Goal: Transaction & Acquisition: Purchase product/service

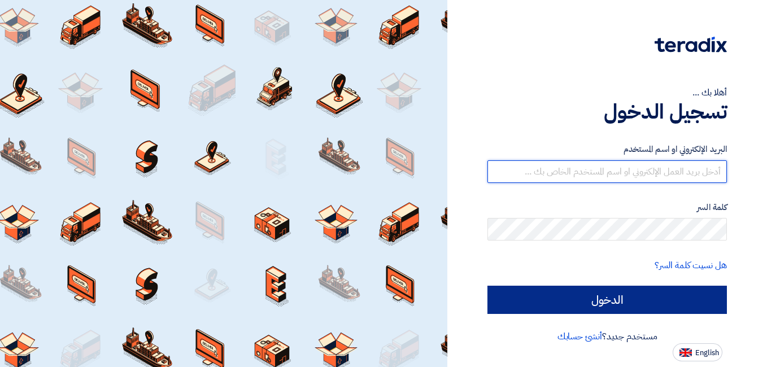
type input "m.tahir@paintco.sa"
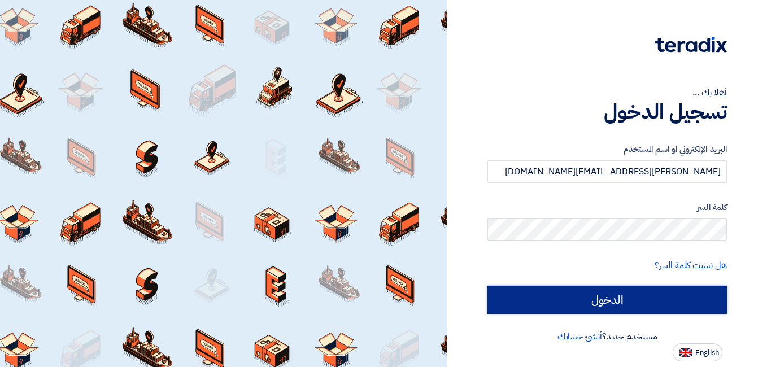
click at [586, 307] on input "الدخول" at bounding box center [606, 300] width 239 height 28
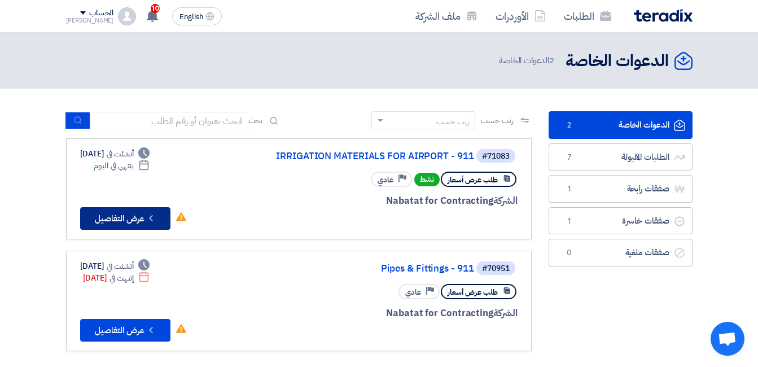
click at [161, 220] on button "Check details عرض التفاصيل" at bounding box center [125, 218] width 90 height 23
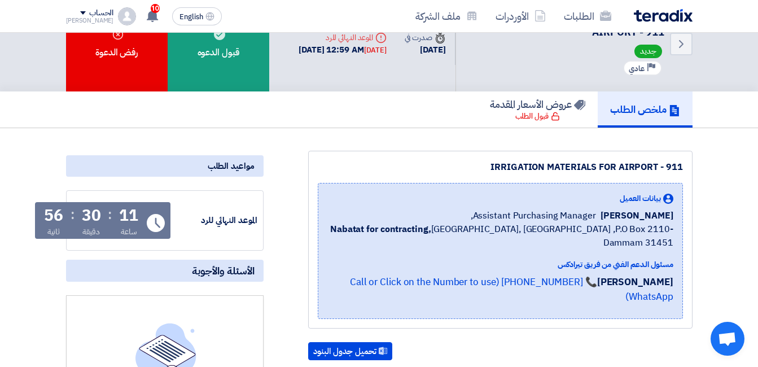
scroll to position [56, 0]
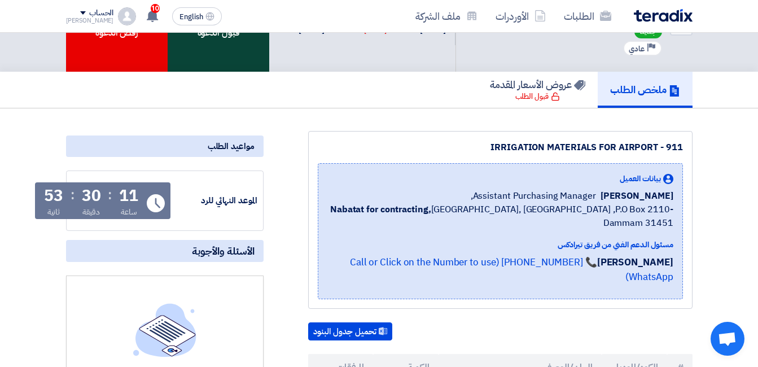
click at [228, 38] on div "قبول الدعوه" at bounding box center [219, 23] width 102 height 95
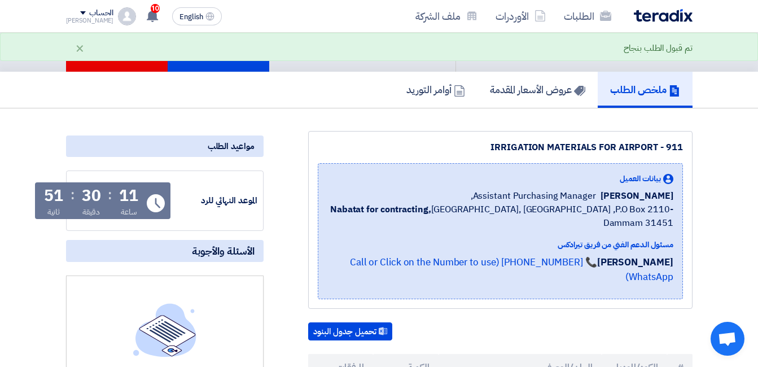
scroll to position [0, 0]
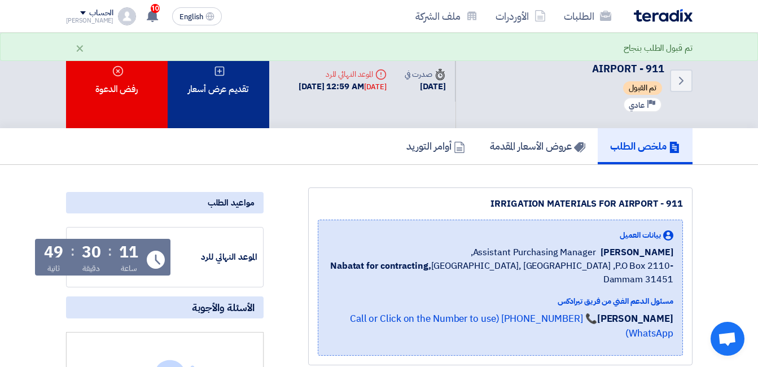
click at [221, 73] on icon at bounding box center [219, 71] width 11 height 11
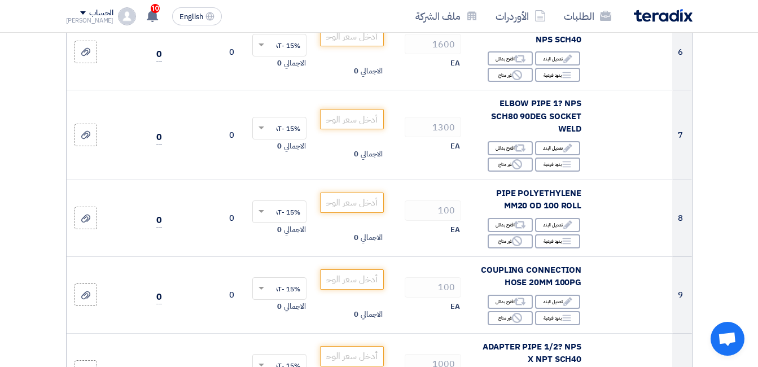
scroll to position [452, 0]
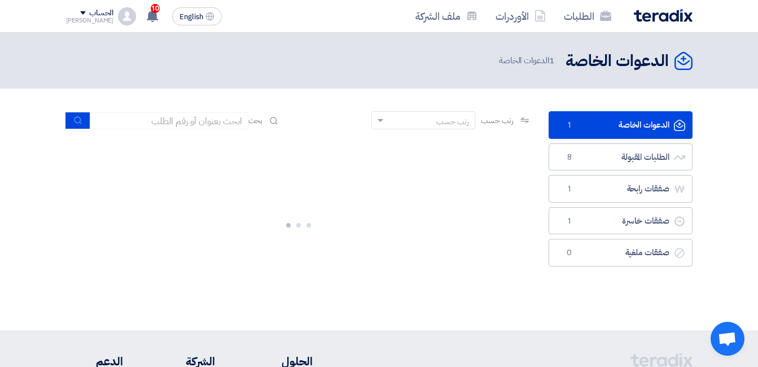
click at [621, 125] on link "الدعوات الخاصة الدعوات الخاصة 1" at bounding box center [621, 125] width 144 height 28
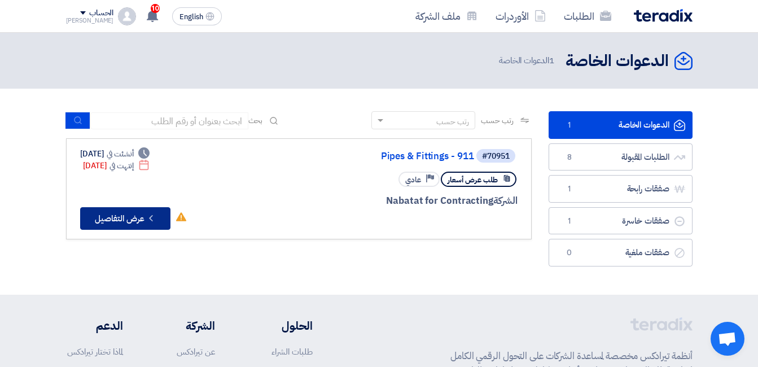
click at [138, 214] on button "Check details عرض التفاصيل" at bounding box center [125, 218] width 90 height 23
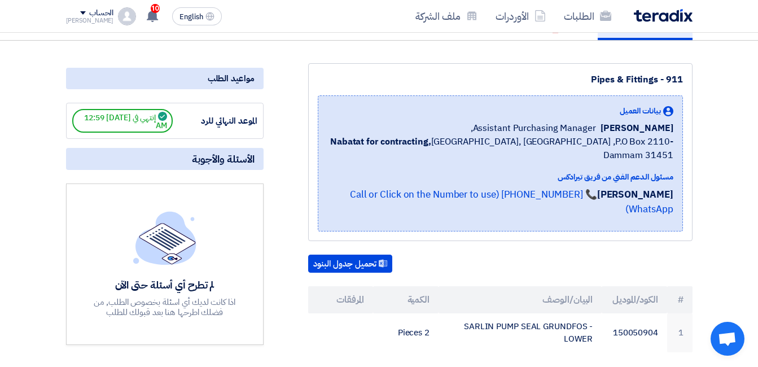
scroll to position [226, 0]
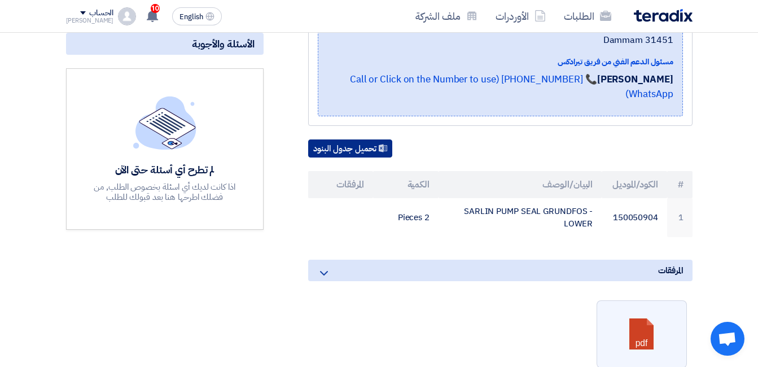
click at [361, 139] on button "تحميل جدول البنود" at bounding box center [350, 148] width 84 height 18
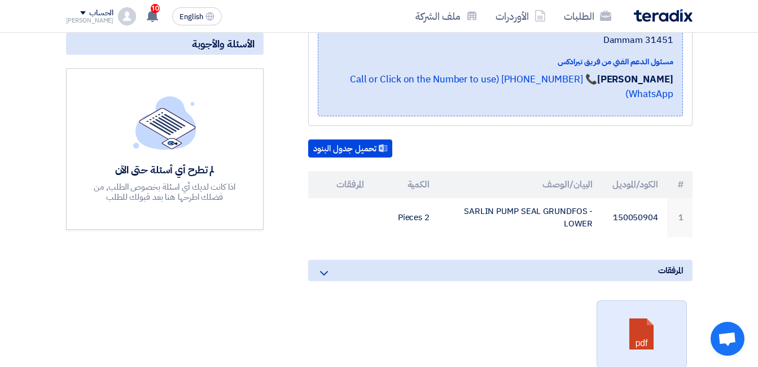
click at [632, 326] on link at bounding box center [642, 335] width 90 height 68
click at [638, 325] on link at bounding box center [642, 335] width 90 height 68
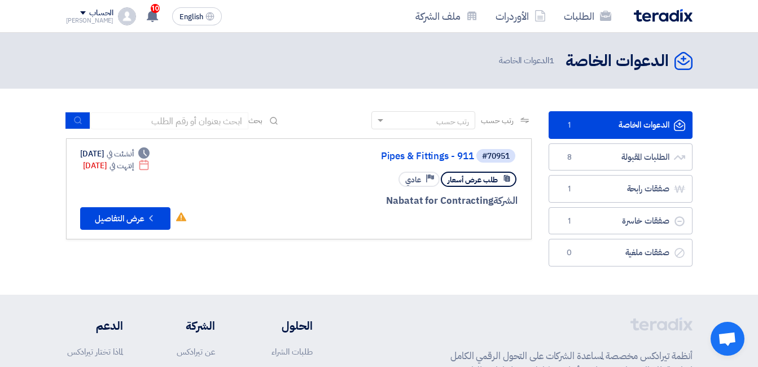
click at [629, 128] on link "الدعوات الخاصة الدعوات الخاصة 1" at bounding box center [621, 125] width 144 height 28
click at [622, 126] on link "الدعوات الخاصة الدعوات الخاصة 1" at bounding box center [621, 125] width 144 height 28
click at [124, 210] on button "Check details عرض التفاصيل" at bounding box center [125, 218] width 90 height 23
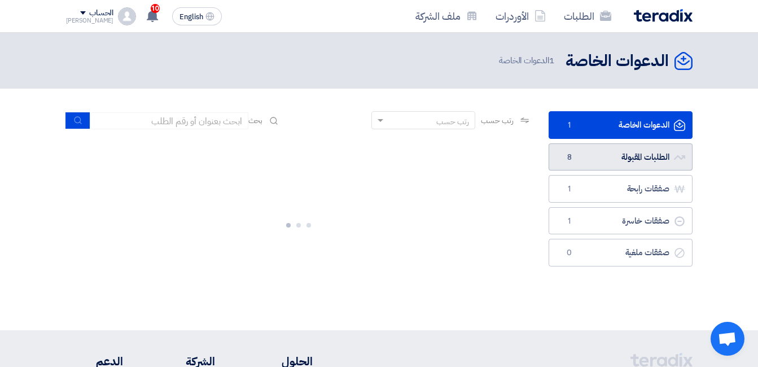
click at [631, 156] on link "الطلبات المقبولة الطلبات المقبولة 8" at bounding box center [621, 157] width 144 height 28
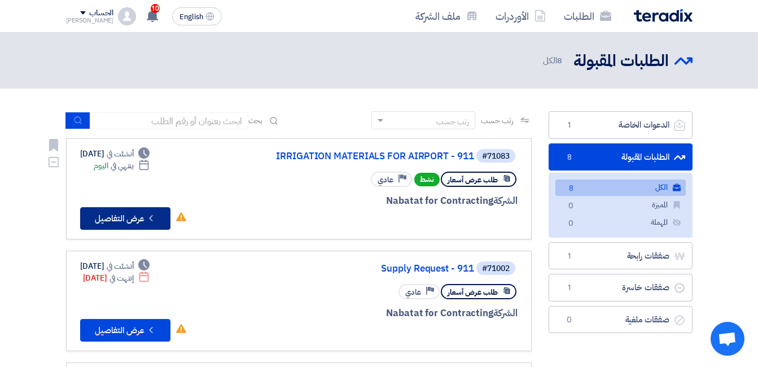
click at [136, 216] on button "Check details عرض التفاصيل" at bounding box center [125, 218] width 90 height 23
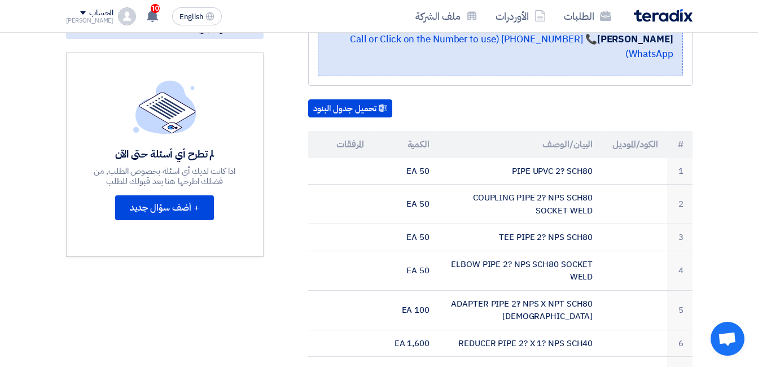
scroll to position [282, 0]
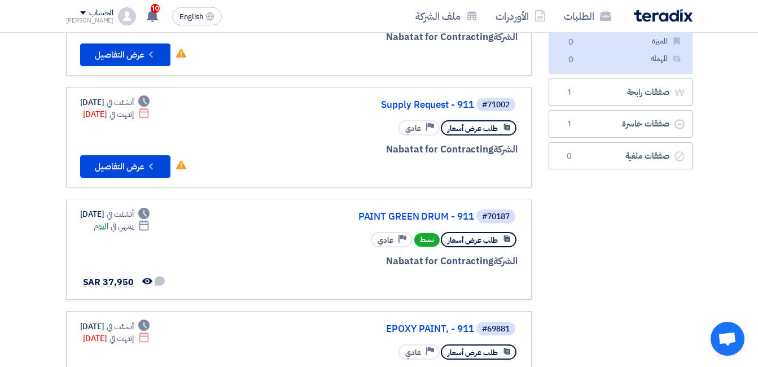
scroll to position [169, 0]
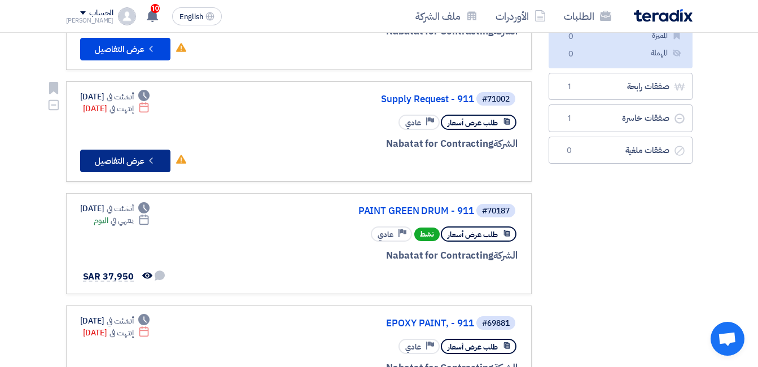
click at [104, 161] on button "Check details عرض التفاصيل" at bounding box center [125, 161] width 90 height 23
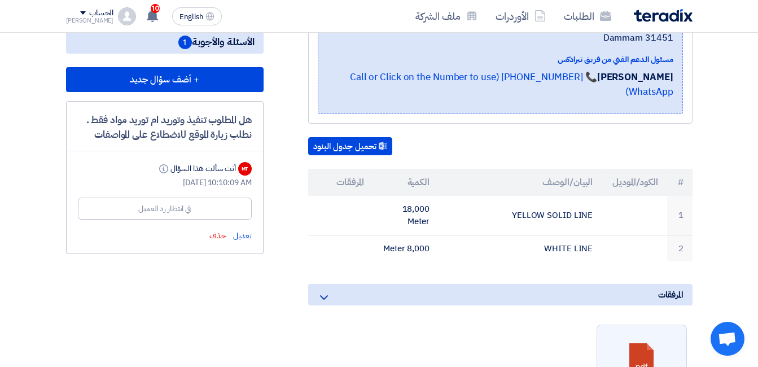
scroll to position [113, 0]
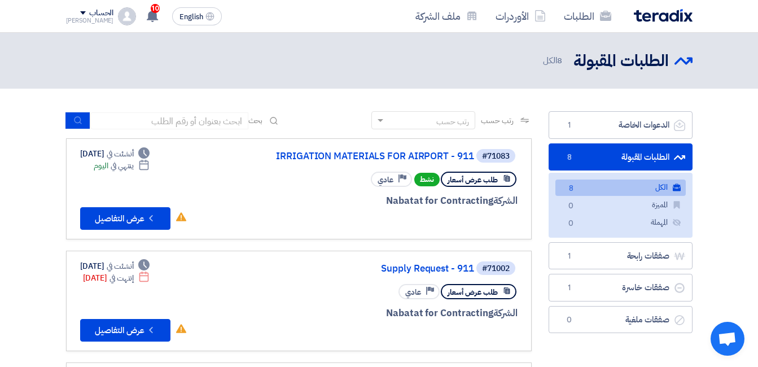
click at [625, 159] on link "الطلبات المقبولة الطلبات المقبولة 8" at bounding box center [621, 157] width 144 height 28
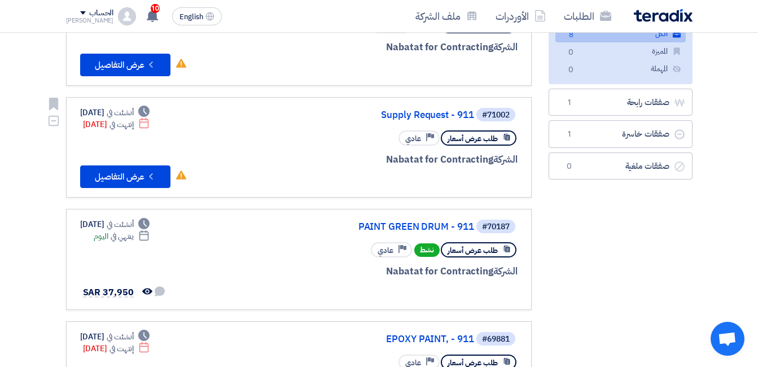
scroll to position [169, 0]
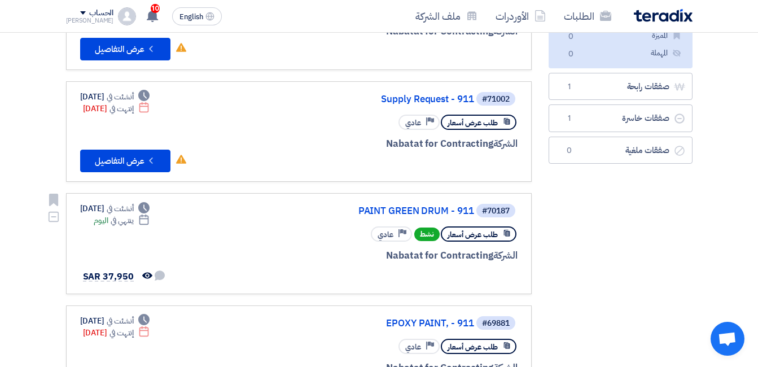
click at [427, 235] on span "نشط" at bounding box center [426, 235] width 25 height 14
click at [134, 221] on span "ينتهي في" at bounding box center [122, 221] width 23 height 12
click at [465, 238] on span "طلب عرض أسعار" at bounding box center [473, 234] width 50 height 11
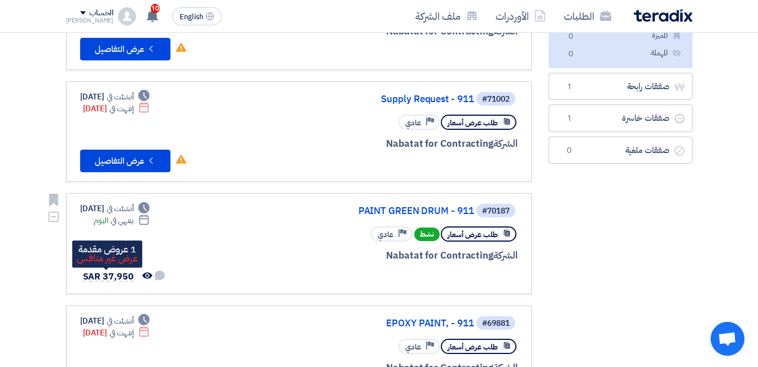
click at [125, 276] on span "SAR 37,950" at bounding box center [108, 277] width 51 height 14
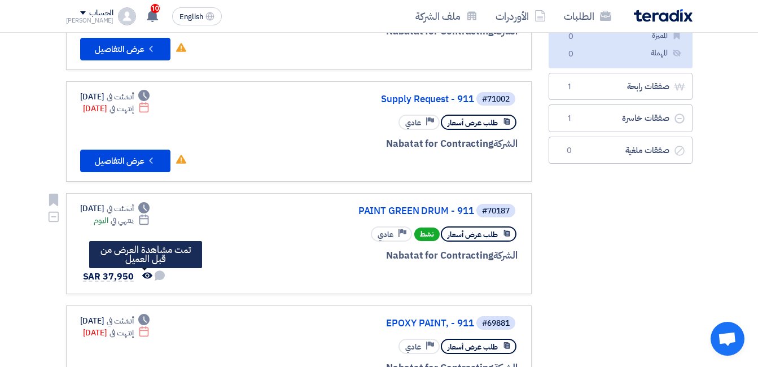
click at [142, 276] on icon "تمت مشاهدة العرض من قبل العميل" at bounding box center [147, 275] width 10 height 10
click at [424, 235] on span "نشط" at bounding box center [426, 235] width 25 height 14
drag, startPoint x: 424, startPoint y: 235, endPoint x: 421, endPoint y: 277, distance: 41.4
click at [421, 277] on div at bounding box center [382, 277] width 272 height 16
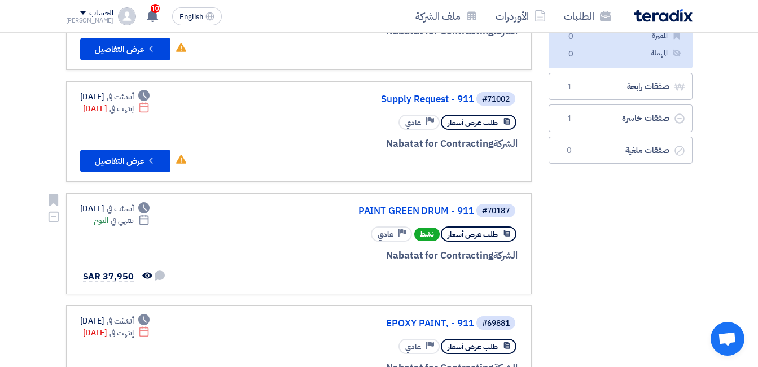
click at [338, 247] on div "#70187 PAINT GREEN DRUM - 911 طلب عرض أسعار نشط Priority عادي الشركة Nabatat fo…" at bounding box center [382, 244] width 272 height 82
click at [425, 235] on span "نشط" at bounding box center [426, 235] width 25 height 14
drag, startPoint x: 425, startPoint y: 235, endPoint x: 499, endPoint y: 213, distance: 76.6
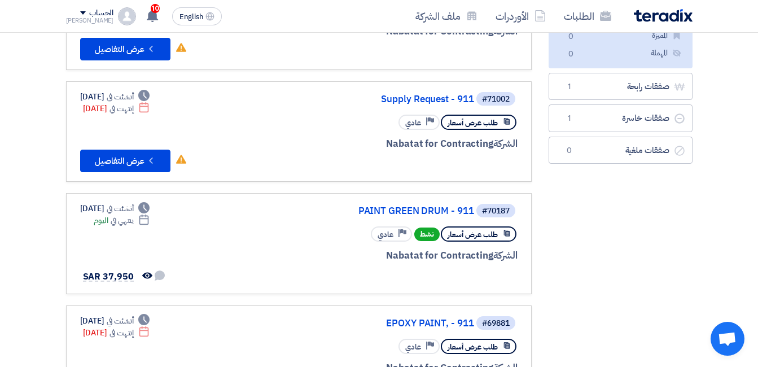
click at [499, 213] on div "#70187" at bounding box center [496, 211] width 28 height 8
click at [186, 252] on div "#70187 PAINT GREEN DRUM - 911 طلب عرض أسعار نشط Priority عادي الشركة Nabatat fo…" at bounding box center [299, 244] width 438 height 82
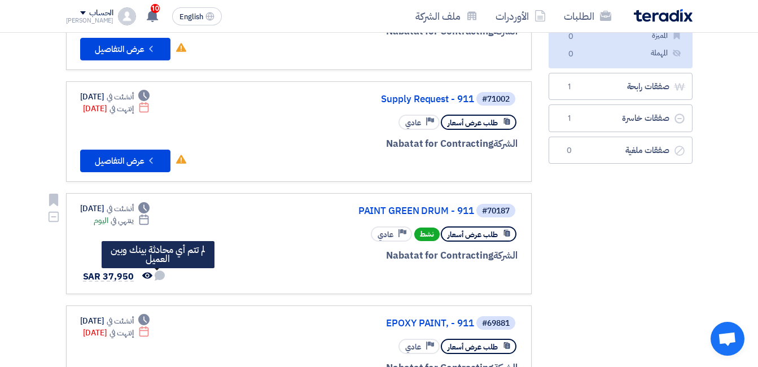
click at [159, 277] on use at bounding box center [160, 275] width 10 height 10
click at [161, 273] on use at bounding box center [160, 275] width 10 height 10
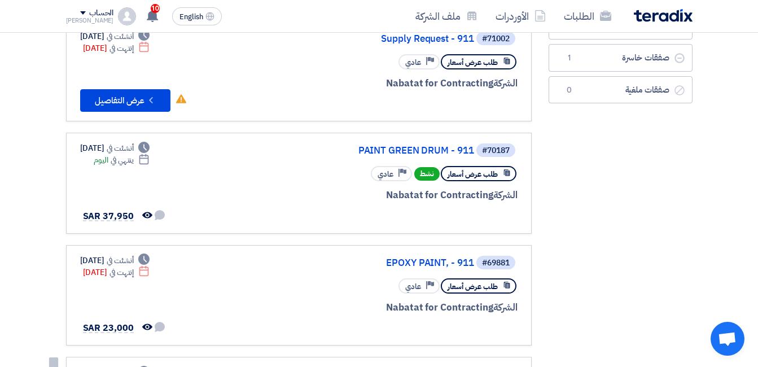
scroll to position [226, 0]
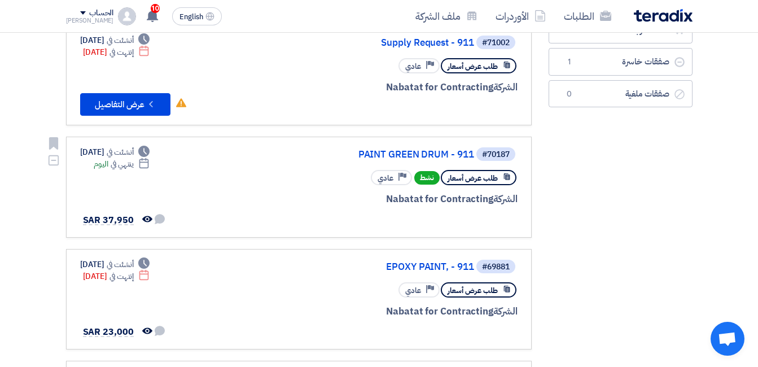
click at [424, 181] on span "نشط" at bounding box center [426, 178] width 25 height 14
drag, startPoint x: 424, startPoint y: 181, endPoint x: 398, endPoint y: 178, distance: 26.1
click at [399, 178] on icon "Priority" at bounding box center [403, 177] width 8 height 8
click at [481, 177] on span "طلب عرض أسعار" at bounding box center [473, 178] width 50 height 11
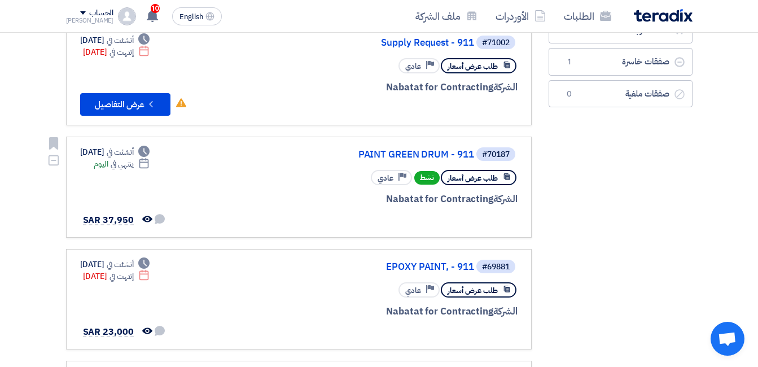
click at [481, 177] on span "طلب عرض أسعار" at bounding box center [473, 178] width 50 height 11
drag, startPoint x: 481, startPoint y: 177, endPoint x: 505, endPoint y: 176, distance: 24.9
click at [505, 176] on use at bounding box center [507, 176] width 6 height 7
click at [325, 203] on div "الشركة Nabatat for Contracting" at bounding box center [382, 199] width 272 height 15
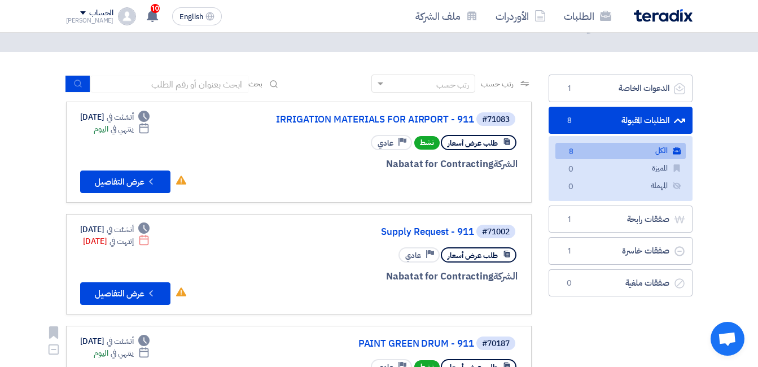
scroll to position [0, 0]
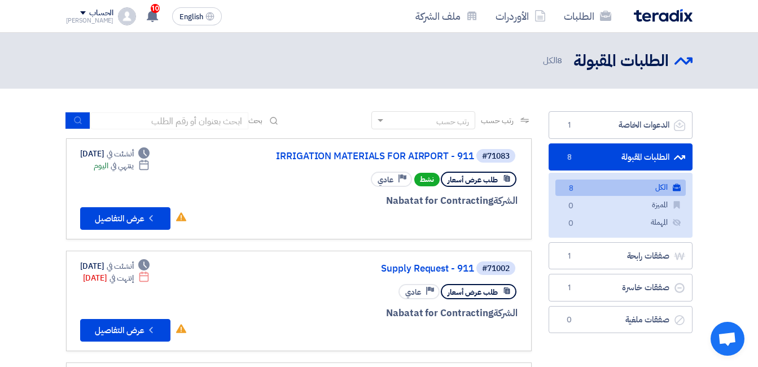
click at [629, 154] on link "الطلبات المقبولة الطلبات المقبولة 8" at bounding box center [621, 157] width 144 height 28
click at [654, 185] on link "الكل الكل 8" at bounding box center [621, 188] width 130 height 16
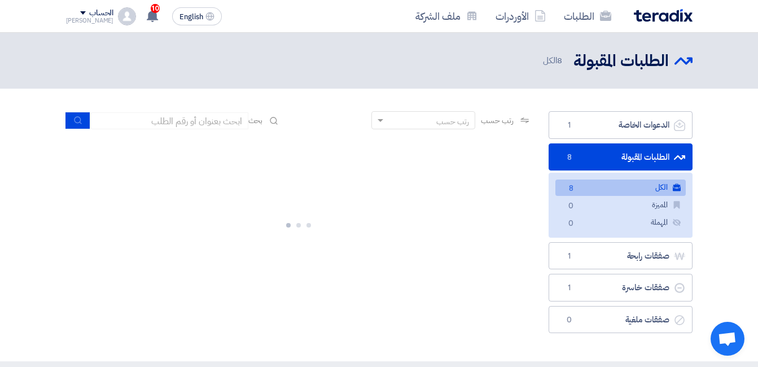
click at [639, 157] on link "الطلبات المقبولة الطلبات المقبولة 8" at bounding box center [621, 157] width 144 height 28
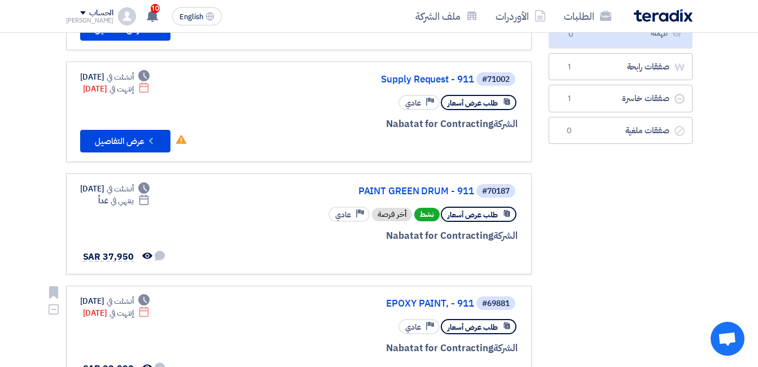
scroll to position [169, 0]
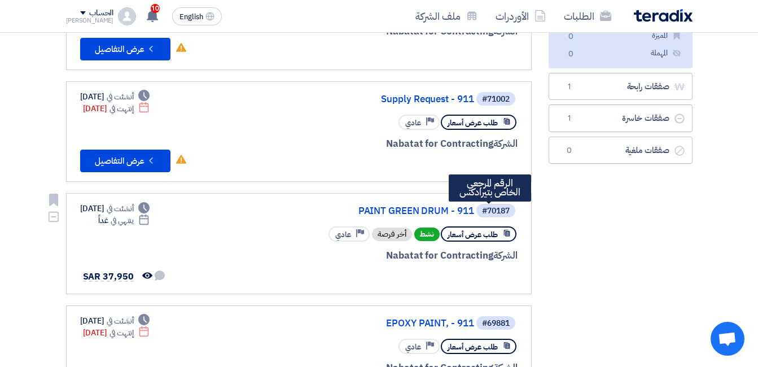
click at [496, 207] on div "#70187" at bounding box center [496, 211] width 28 height 8
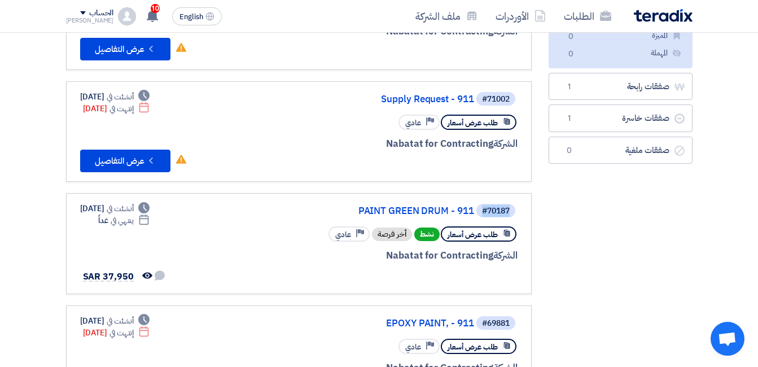
click at [496, 207] on div "#70187" at bounding box center [496, 211] width 28 height 8
drag, startPoint x: 496, startPoint y: 207, endPoint x: 411, endPoint y: 208, distance: 85.3
click at [411, 208] on link "PAINT GREEN DRUM - 911" at bounding box center [361, 211] width 226 height 10
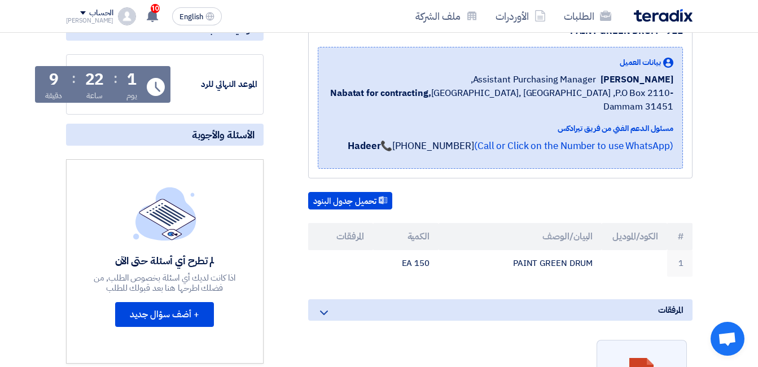
scroll to position [56, 0]
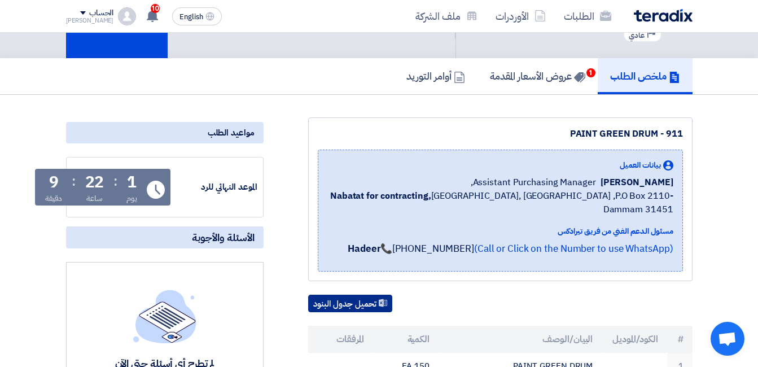
click at [343, 295] on button "تحميل جدول البنود" at bounding box center [350, 304] width 84 height 18
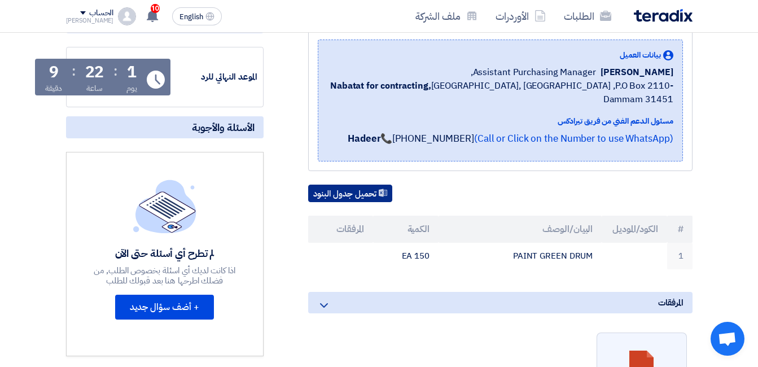
scroll to position [169, 0]
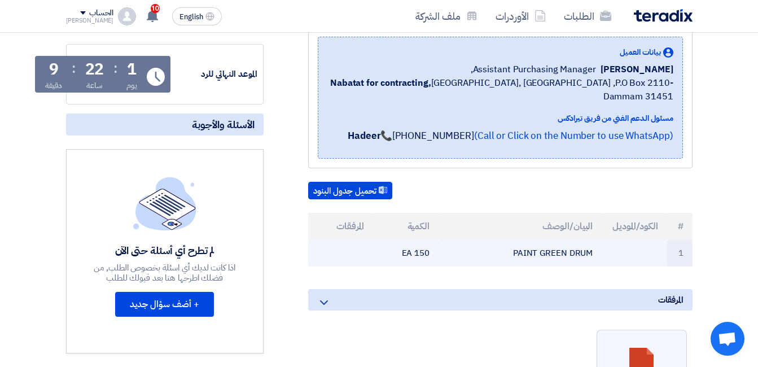
click at [536, 242] on td "PAINT GREEN DRUM" at bounding box center [520, 253] width 163 height 27
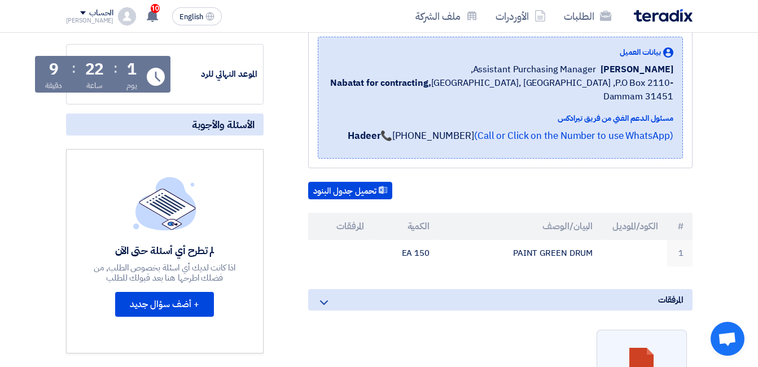
click at [302, 238] on div "PAINT GREEN DRUM - 911 بيانات العميل Mirghani Ali Assistant Purchasing Manager,…" at bounding box center [486, 281] width 429 height 553
click at [351, 182] on button "تحميل جدول البنود" at bounding box center [350, 191] width 84 height 18
click at [435, 220] on th "الكمية" at bounding box center [406, 226] width 66 height 27
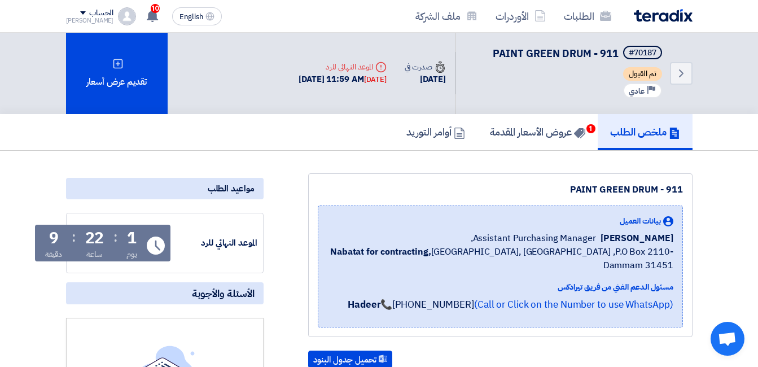
scroll to position [0, 0]
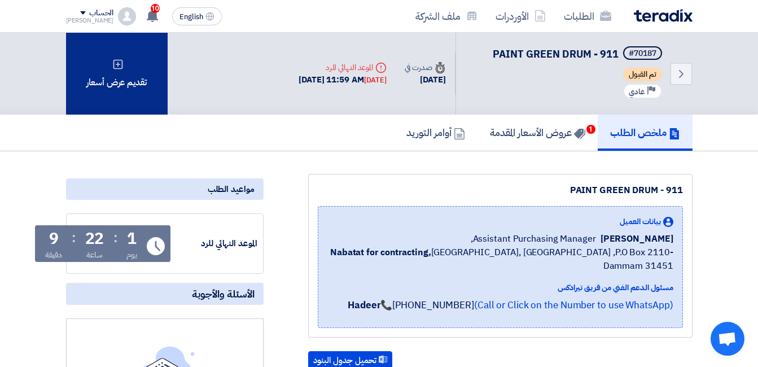
click at [138, 102] on div "تقديم عرض أسعار" at bounding box center [117, 74] width 102 height 82
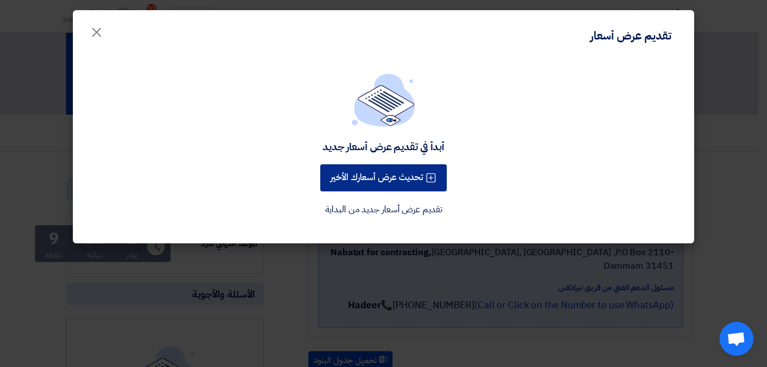
click at [359, 176] on button "تحديث عرض أسعارك الأخير" at bounding box center [383, 177] width 126 height 27
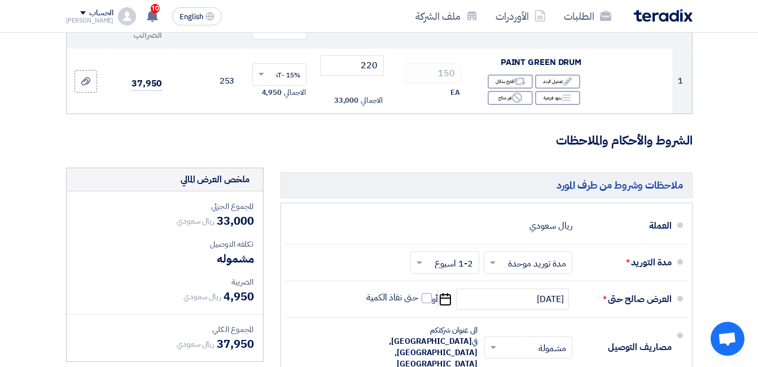
scroll to position [113, 0]
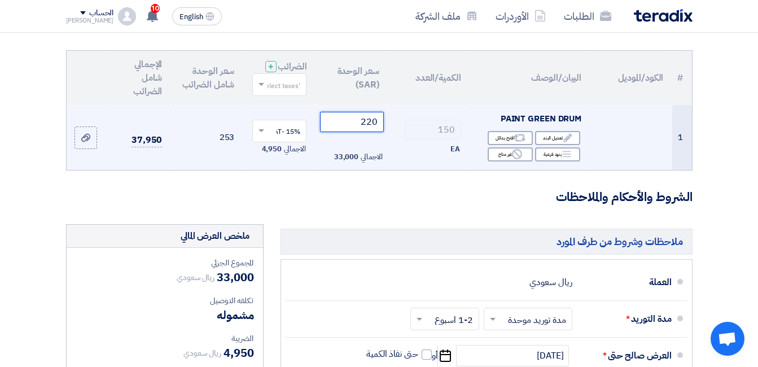
drag, startPoint x: 362, startPoint y: 129, endPoint x: 377, endPoint y: 129, distance: 14.7
click at [377, 129] on input "220" at bounding box center [351, 122] width 63 height 20
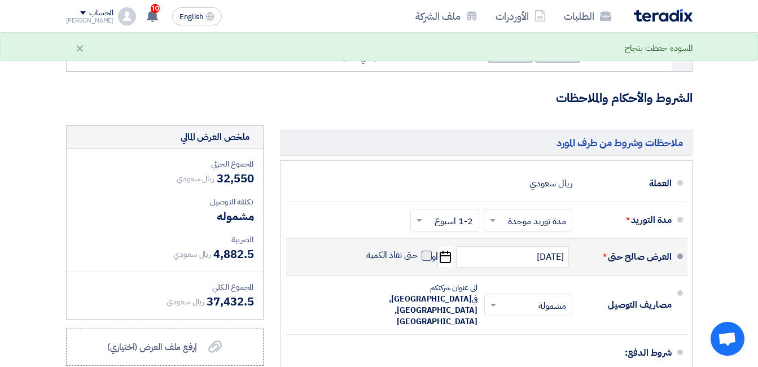
scroll to position [282, 0]
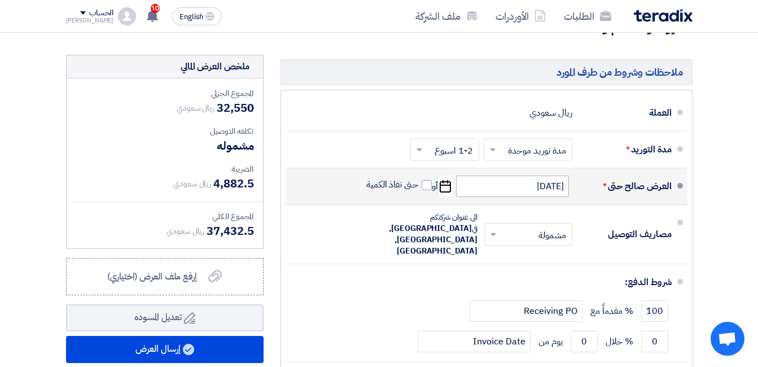
type input "217"
click at [521, 195] on input "6/30/2025" at bounding box center [512, 186] width 113 height 21
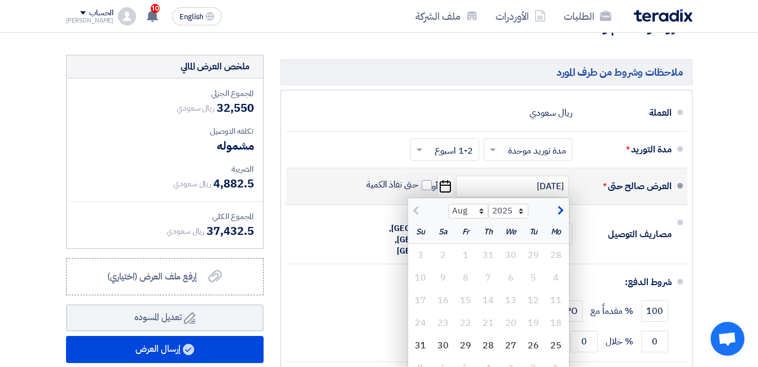
click at [558, 217] on span "button" at bounding box center [559, 210] width 6 height 12
select select "9"
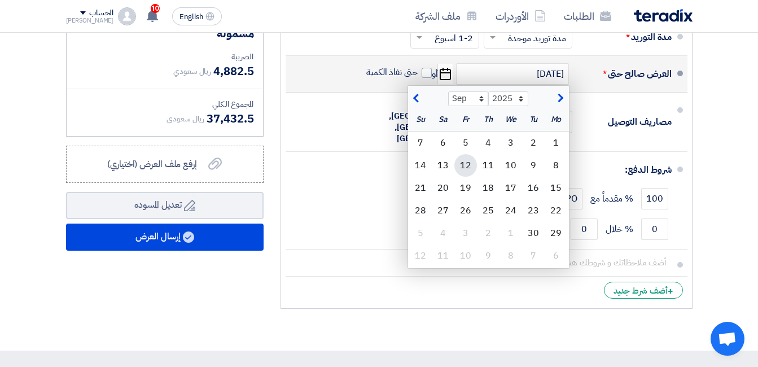
scroll to position [395, 0]
click at [533, 239] on div "30" at bounding box center [533, 232] width 23 height 23
type input "9/30/2025"
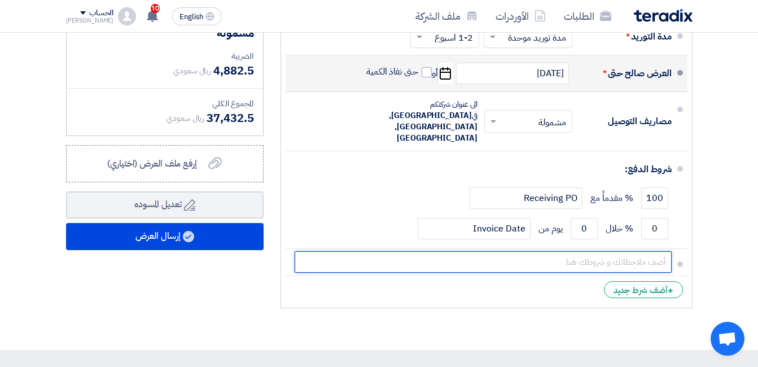
click at [533, 251] on input "text" at bounding box center [483, 261] width 377 height 21
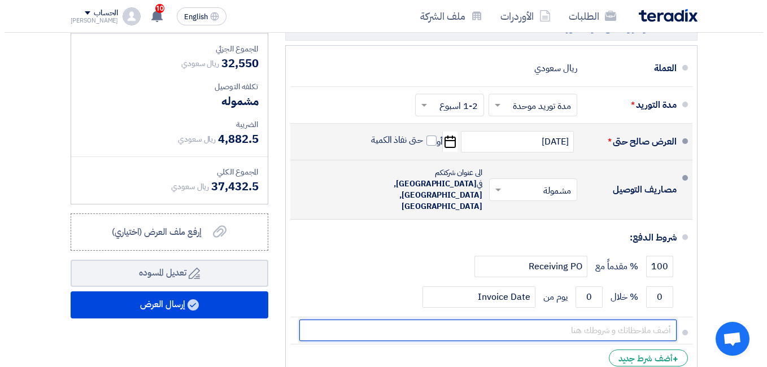
scroll to position [339, 0]
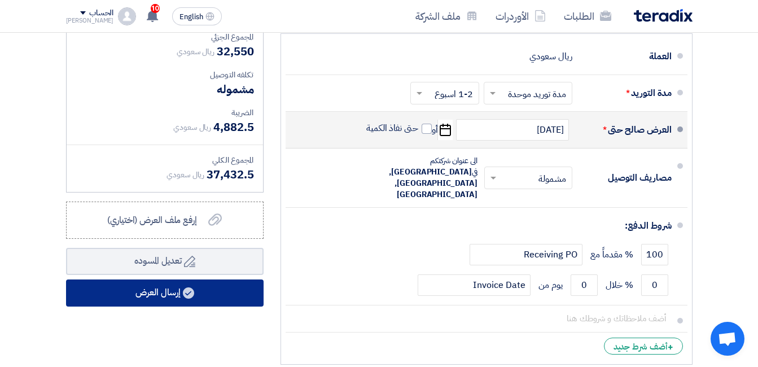
click at [165, 300] on button "إرسال العرض" at bounding box center [165, 293] width 198 height 27
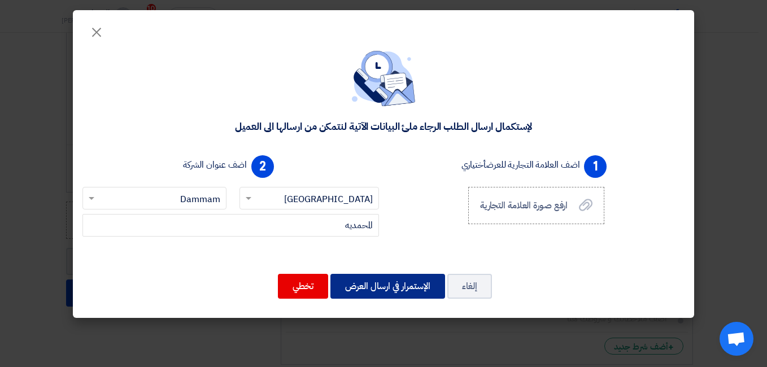
click at [398, 285] on button "الإستمرار في ارسال العرض" at bounding box center [387, 286] width 115 height 25
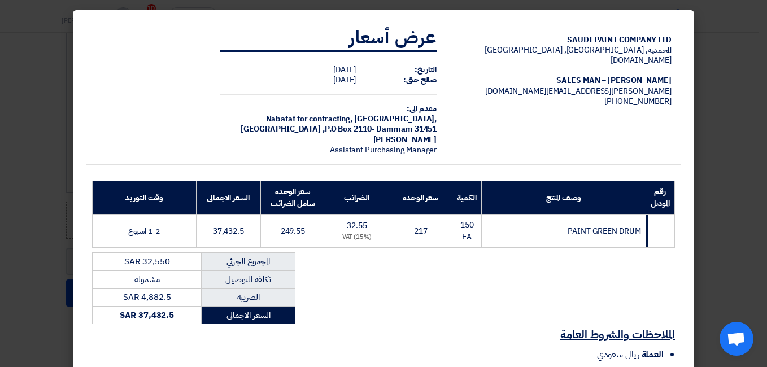
scroll to position [132, 0]
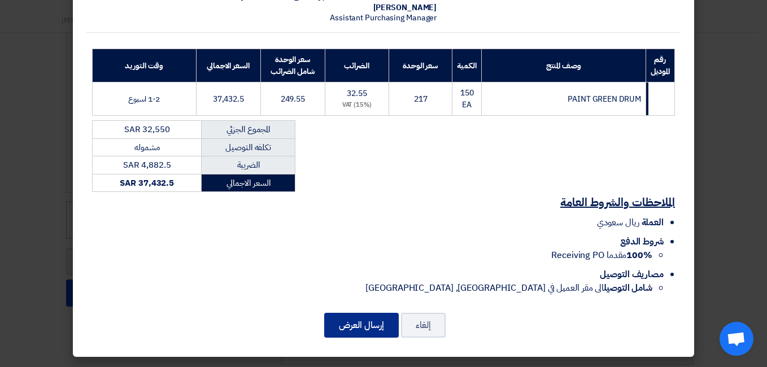
click at [381, 327] on button "إرسال العرض" at bounding box center [361, 325] width 75 height 25
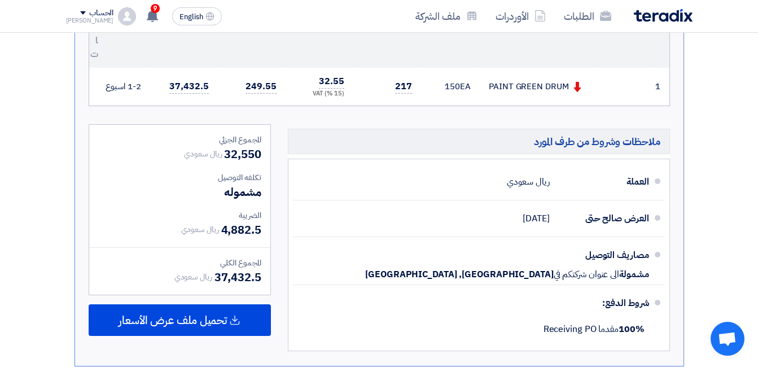
scroll to position [547, 0]
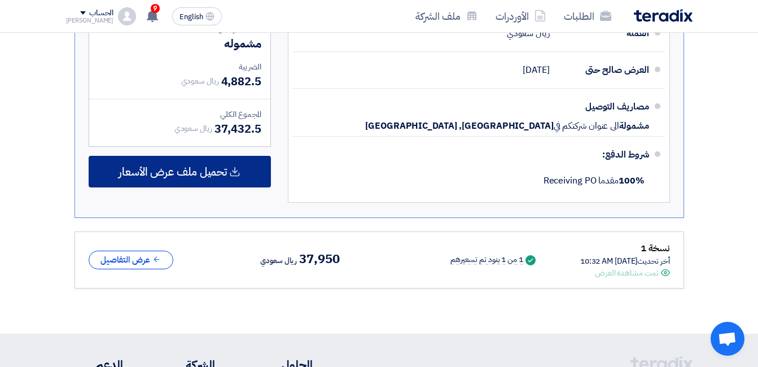
click at [176, 172] on span "تحميل ملف عرض الأسعار" at bounding box center [173, 172] width 108 height 10
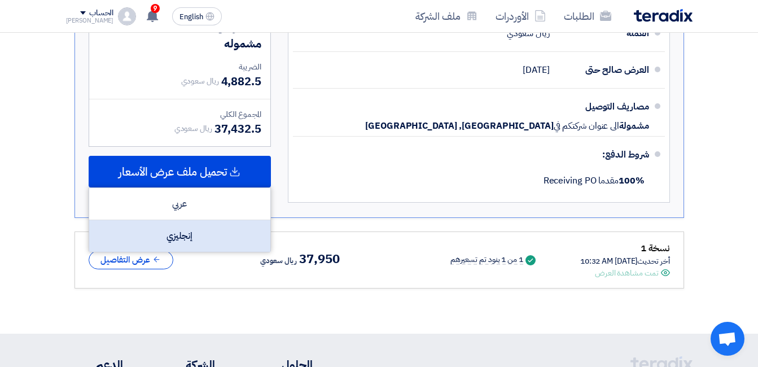
click at [180, 235] on div "إنجليزي" at bounding box center [179, 236] width 181 height 32
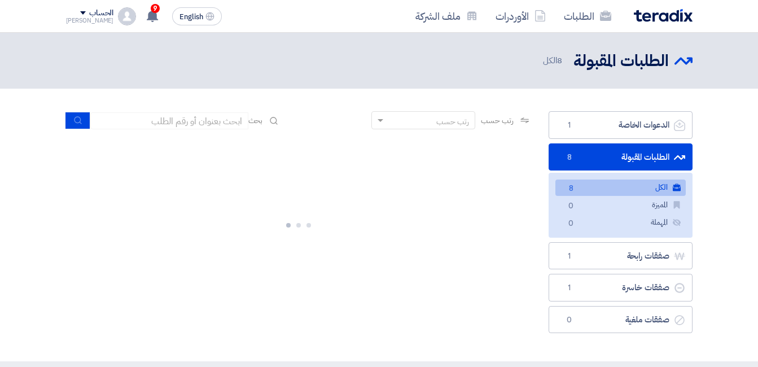
click at [621, 187] on link "الكل الكل 8" at bounding box center [621, 188] width 130 height 16
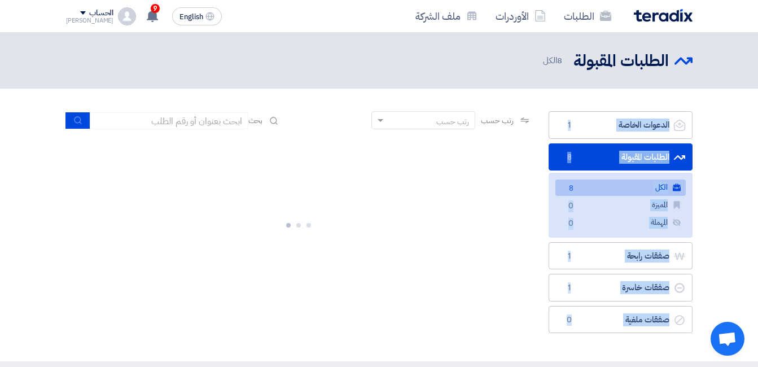
click at [621, 187] on link "الكل الكل 8" at bounding box center [621, 188] width 130 height 16
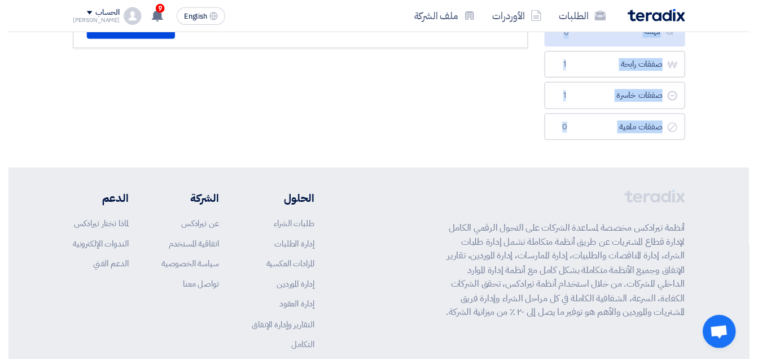
scroll to position [28, 0]
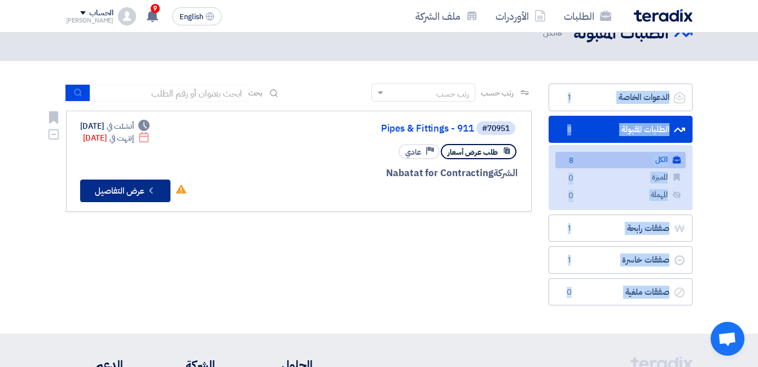
click at [134, 187] on button "Check details عرض التفاصيل" at bounding box center [125, 191] width 90 height 23
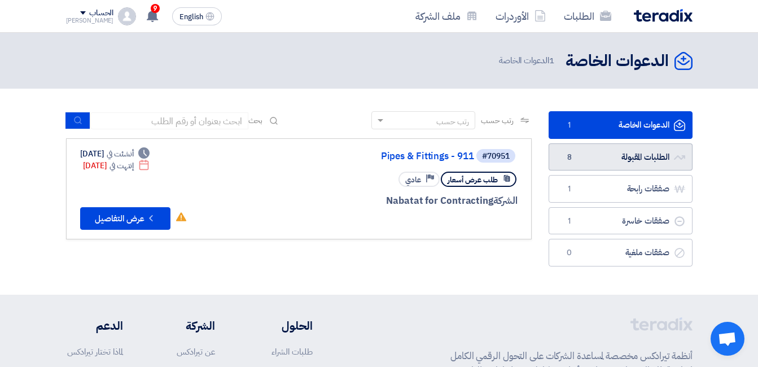
click at [631, 157] on link "الطلبات المقبولة الطلبات المقبولة 8" at bounding box center [621, 157] width 144 height 28
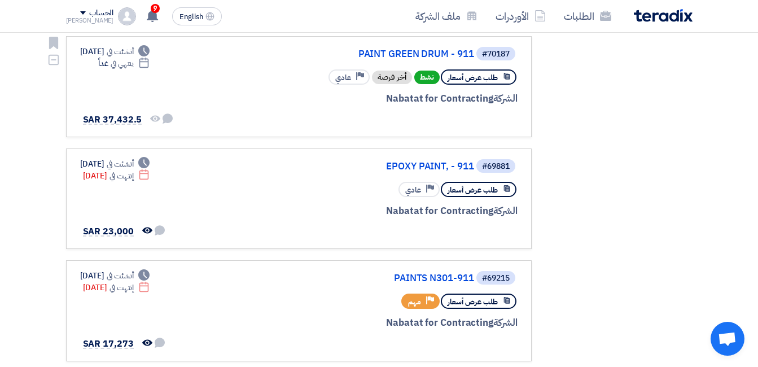
scroll to position [339, 0]
